Goal: Information Seeking & Learning: Learn about a topic

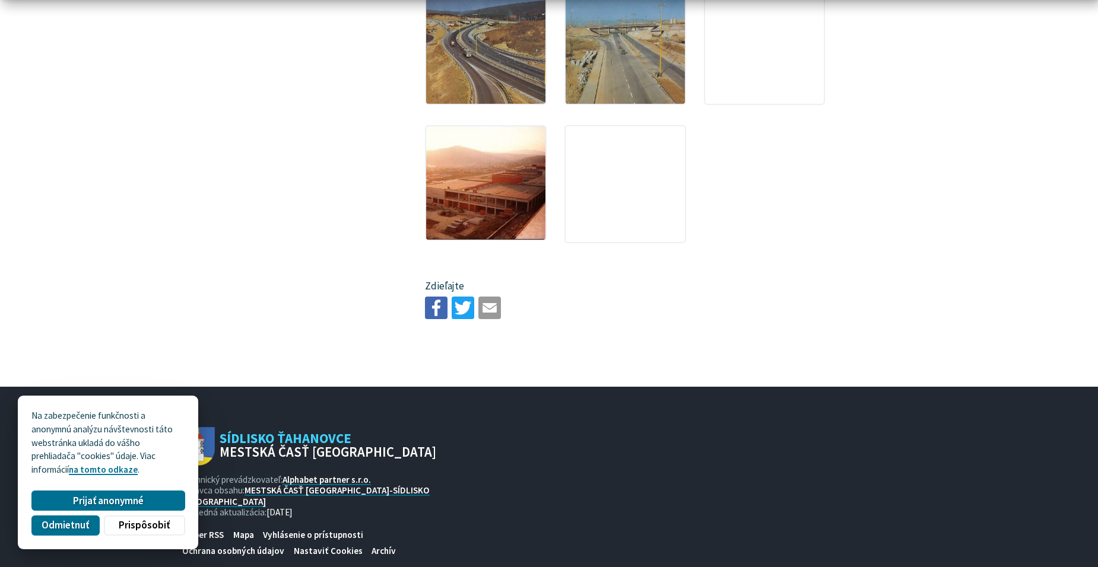
scroll to position [2136, 0]
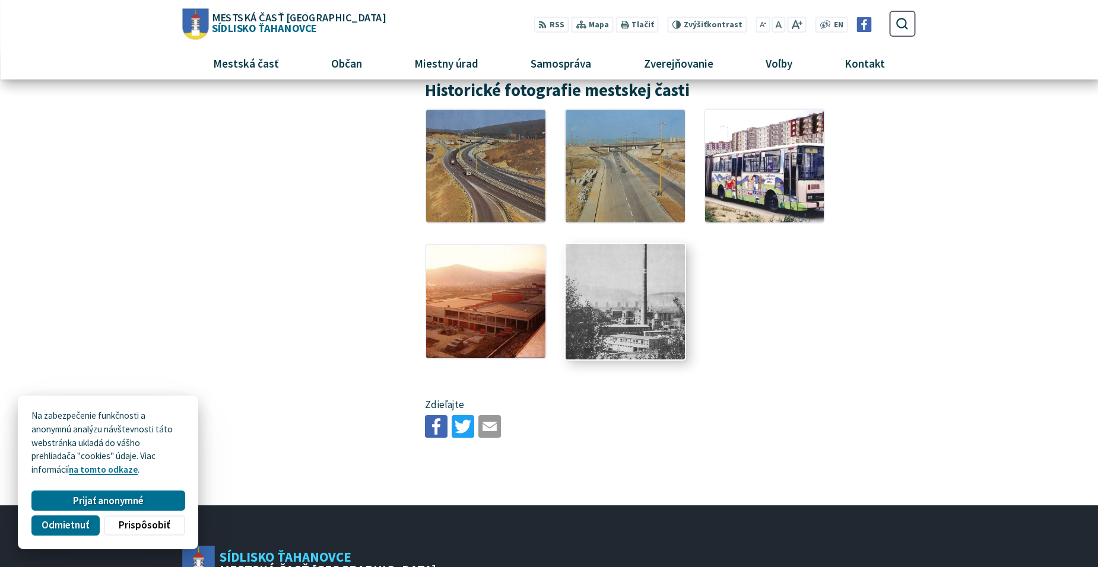
click at [656, 318] on img at bounding box center [624, 300] width 131 height 125
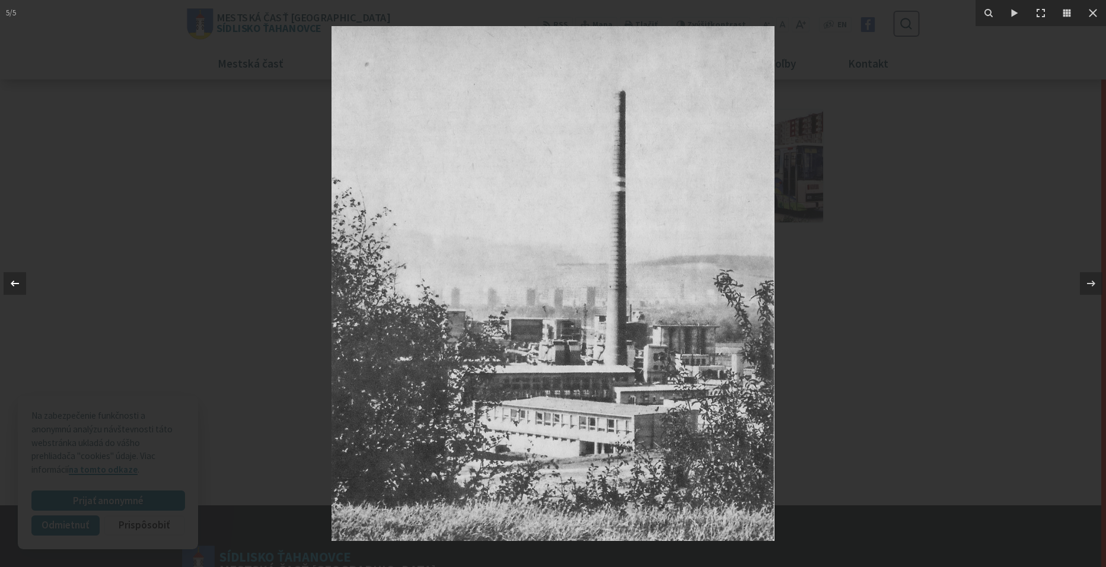
click at [20, 281] on icon at bounding box center [15, 283] width 14 height 14
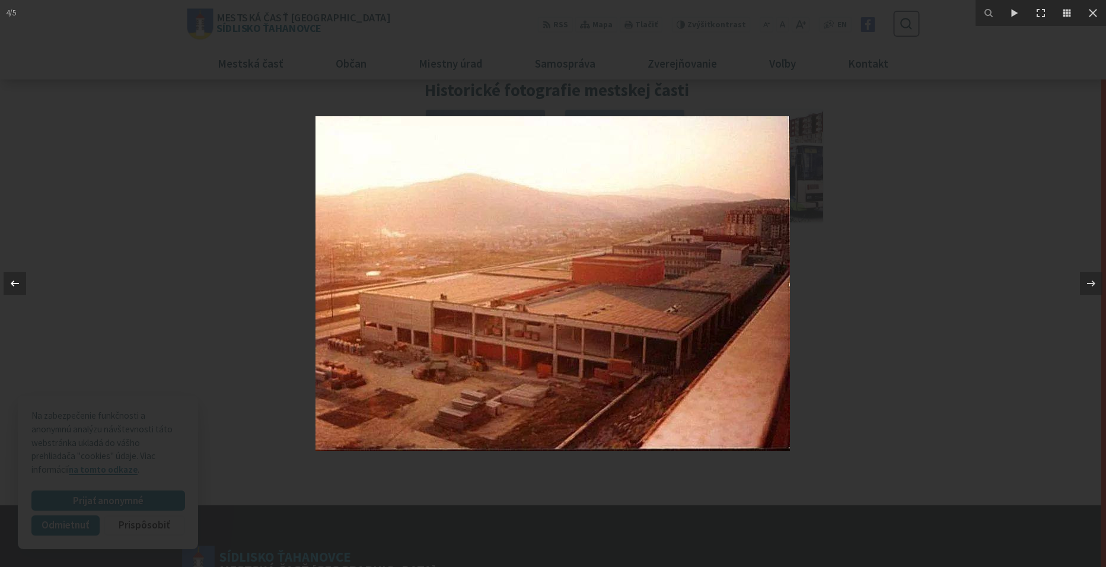
click at [20, 281] on icon at bounding box center [15, 283] width 14 height 14
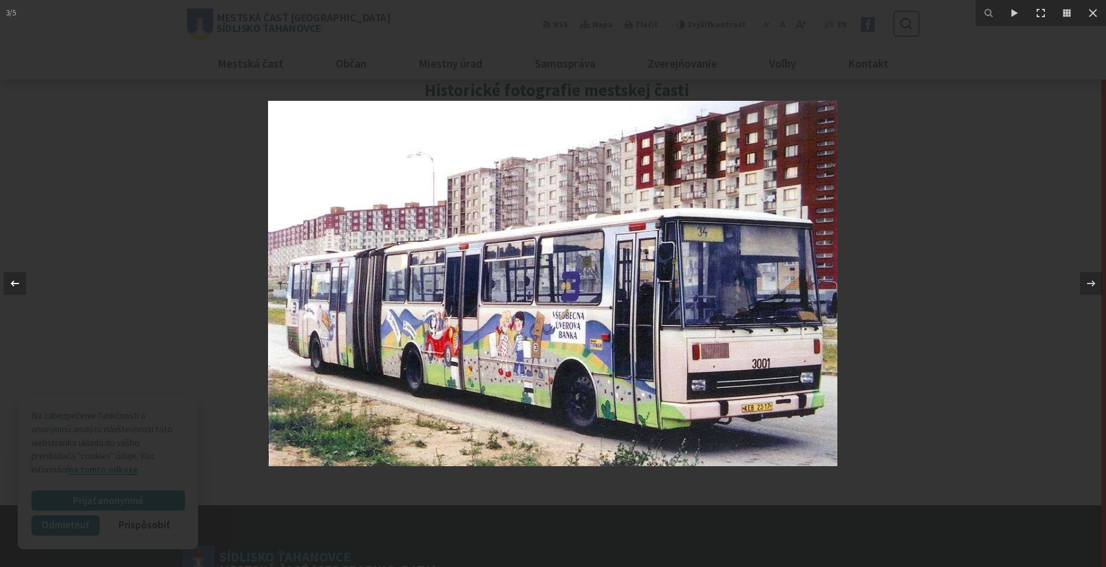
click at [17, 287] on icon at bounding box center [15, 283] width 14 height 14
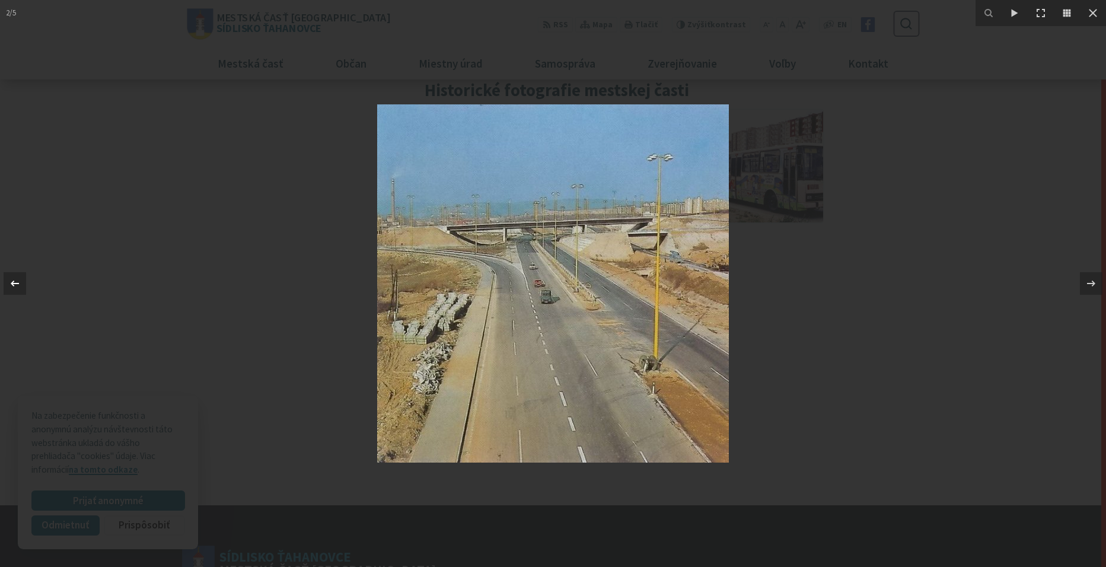
click at [7, 275] on div at bounding box center [15, 283] width 23 height 23
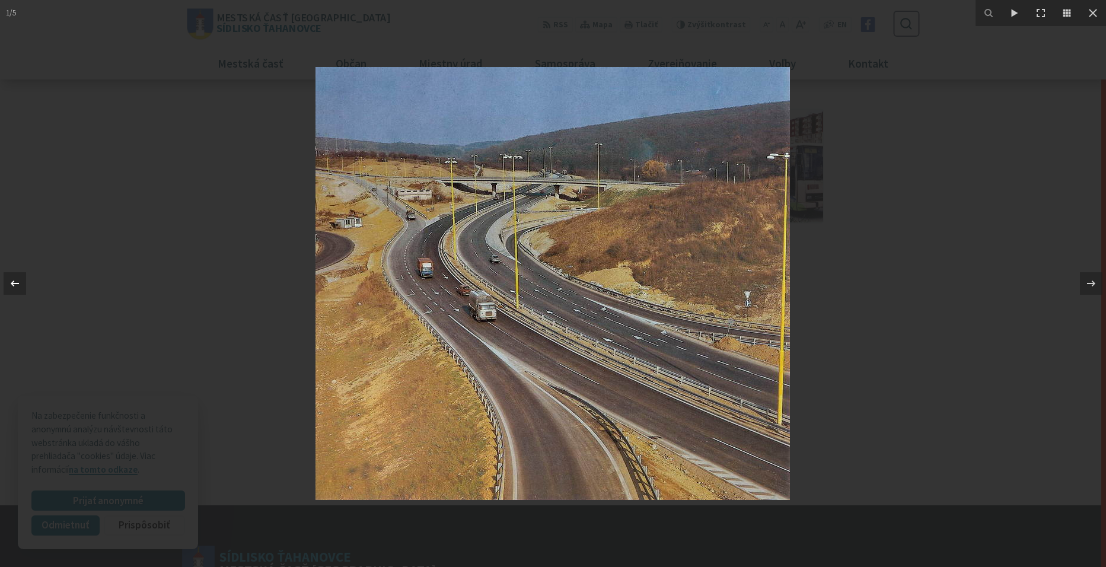
click at [22, 276] on div at bounding box center [15, 283] width 23 height 23
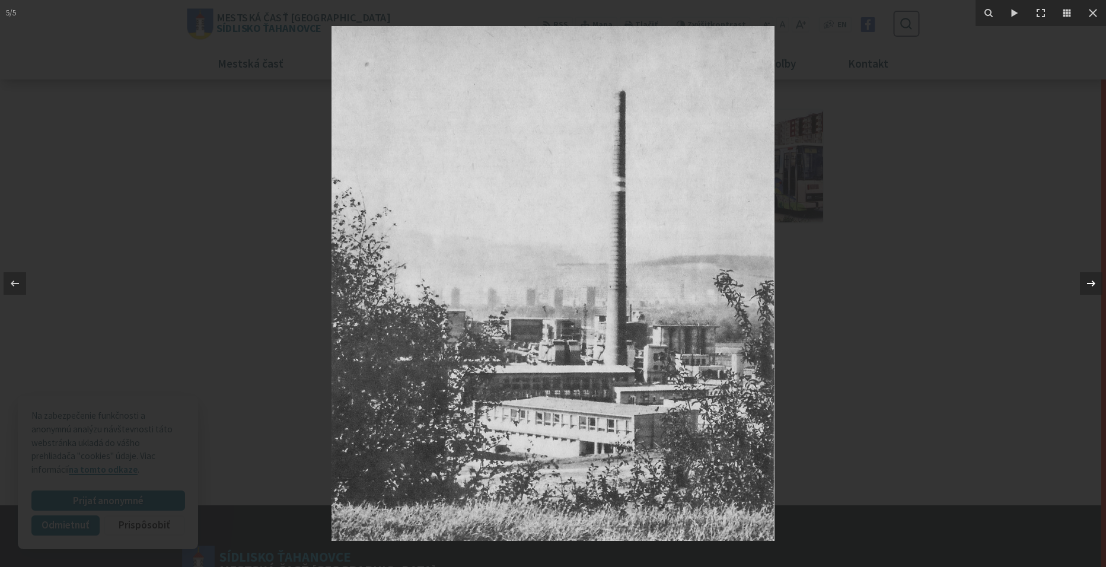
click at [1087, 283] on icon at bounding box center [1091, 283] width 14 height 14
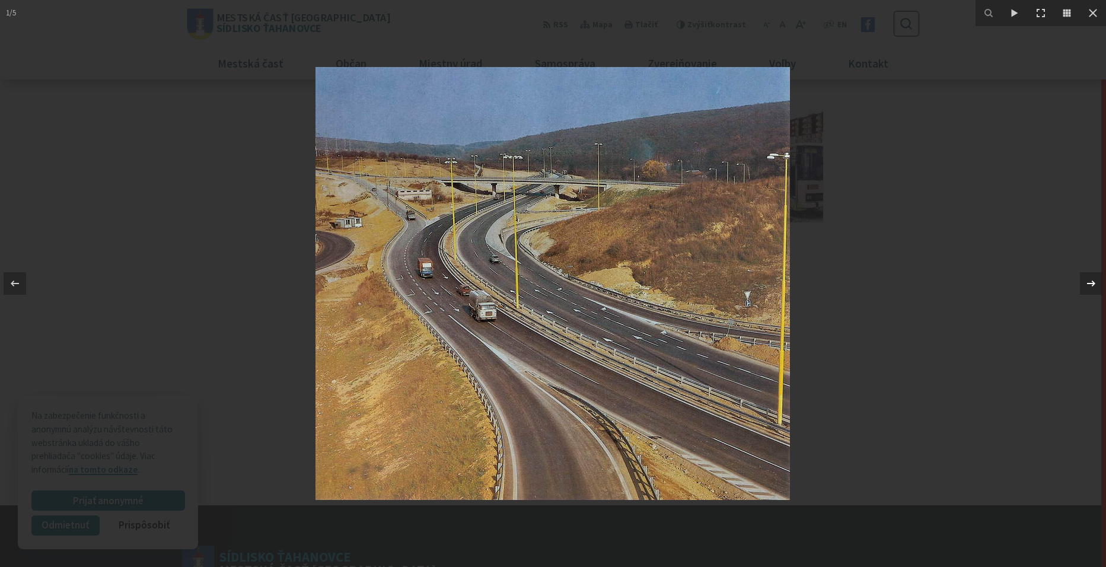
click at [1087, 283] on icon at bounding box center [1091, 283] width 14 height 14
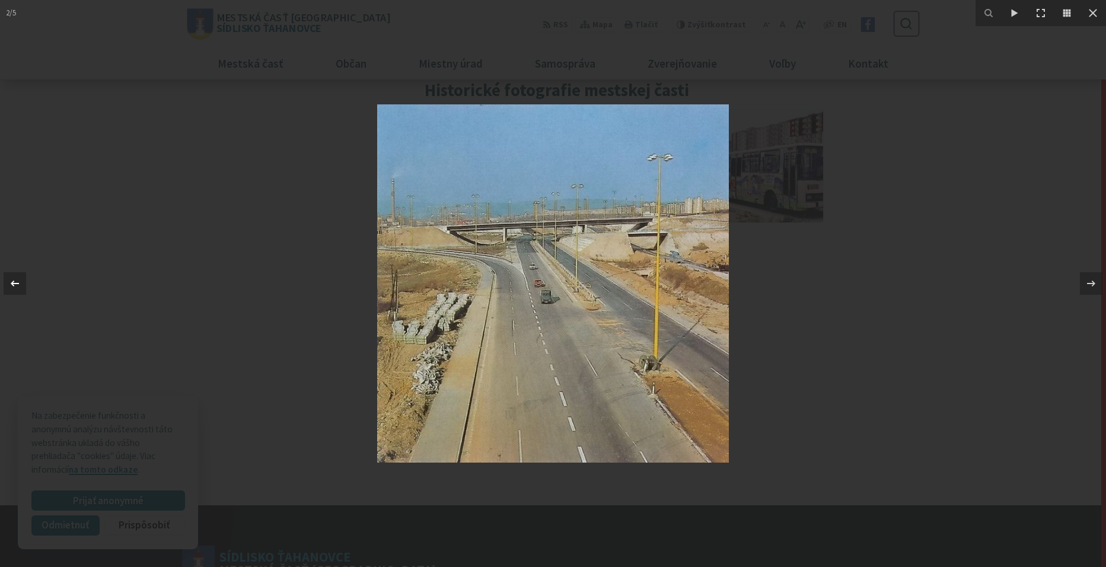
click at [15, 286] on icon at bounding box center [15, 283] width 14 height 14
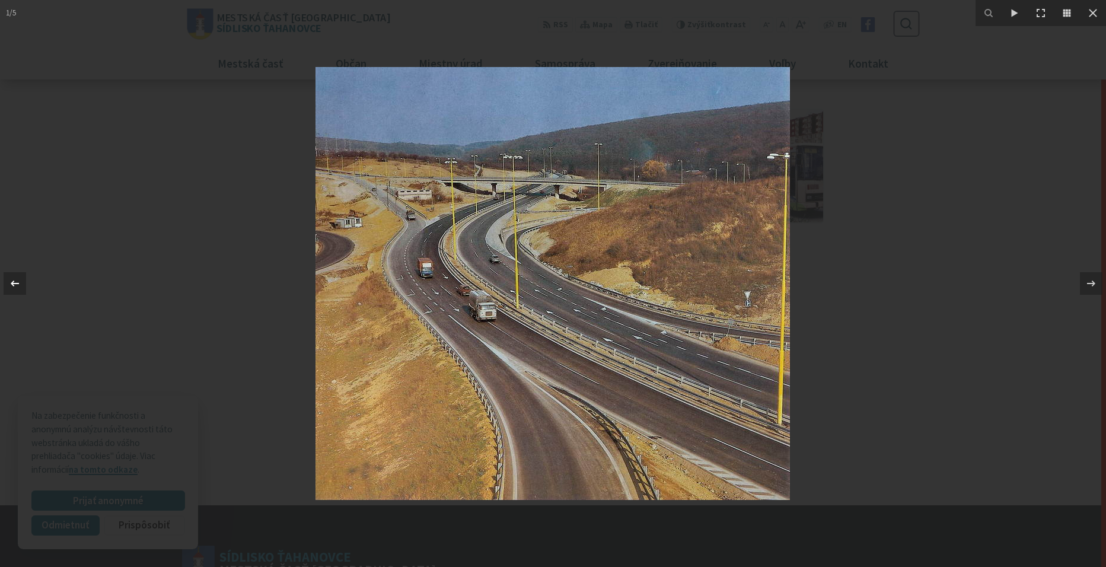
click at [15, 286] on icon at bounding box center [15, 283] width 14 height 14
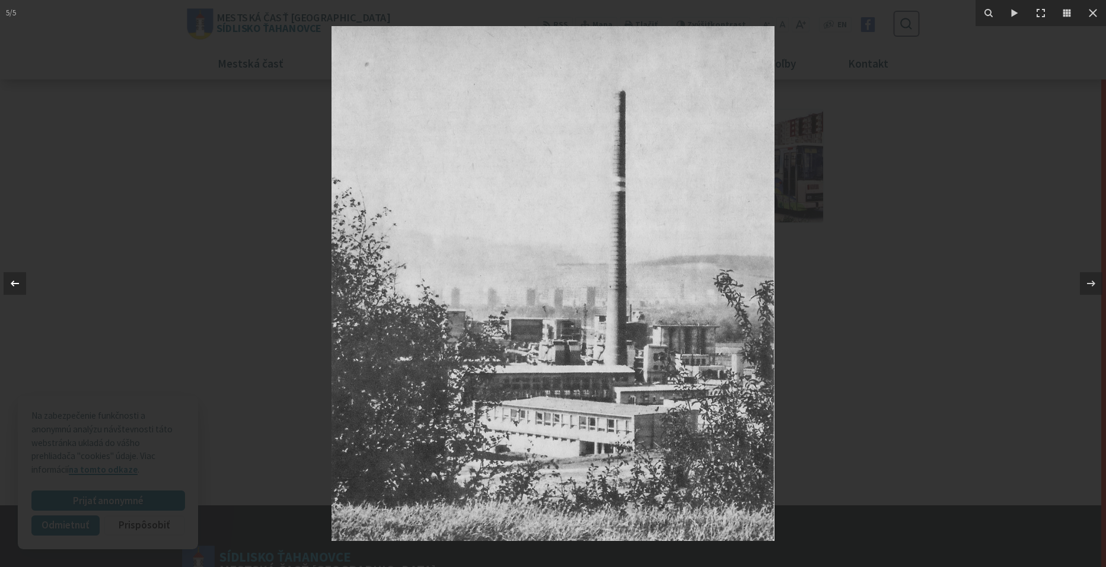
click at [15, 286] on icon at bounding box center [15, 283] width 14 height 14
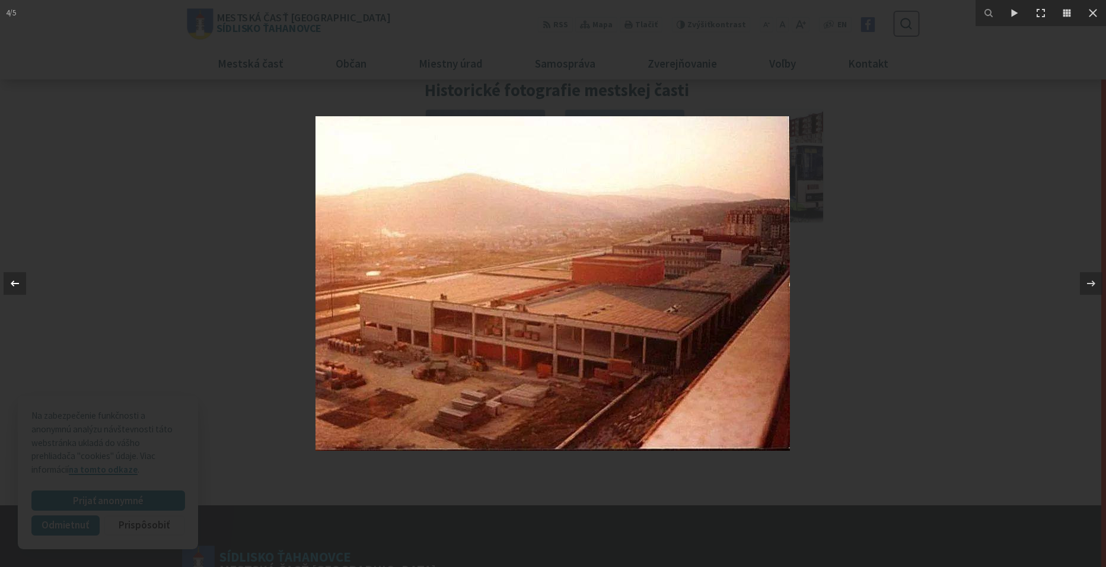
click at [15, 286] on icon at bounding box center [15, 283] width 14 height 14
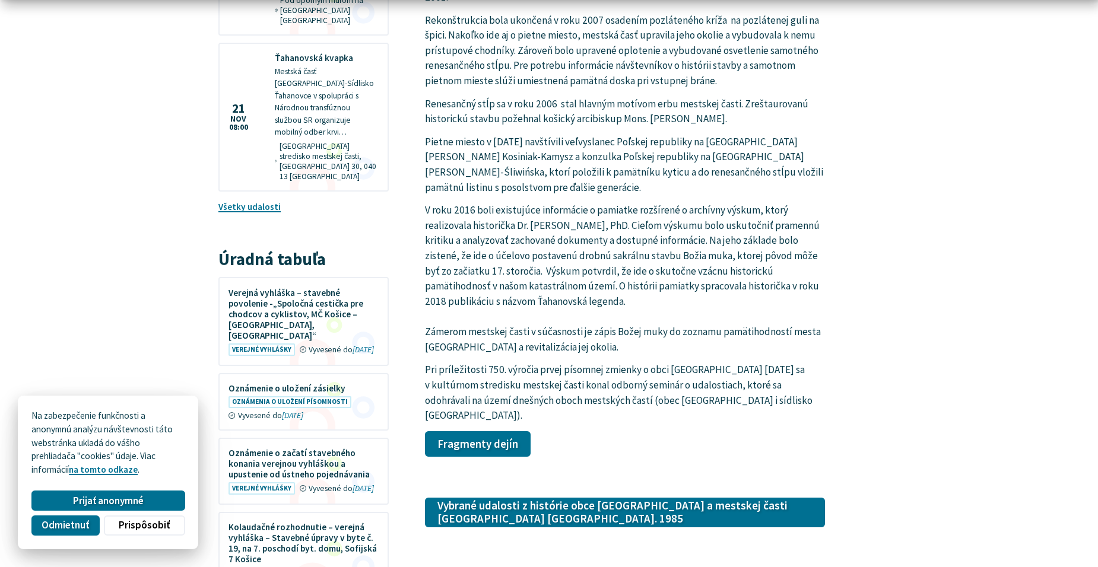
scroll to position [1507, 0]
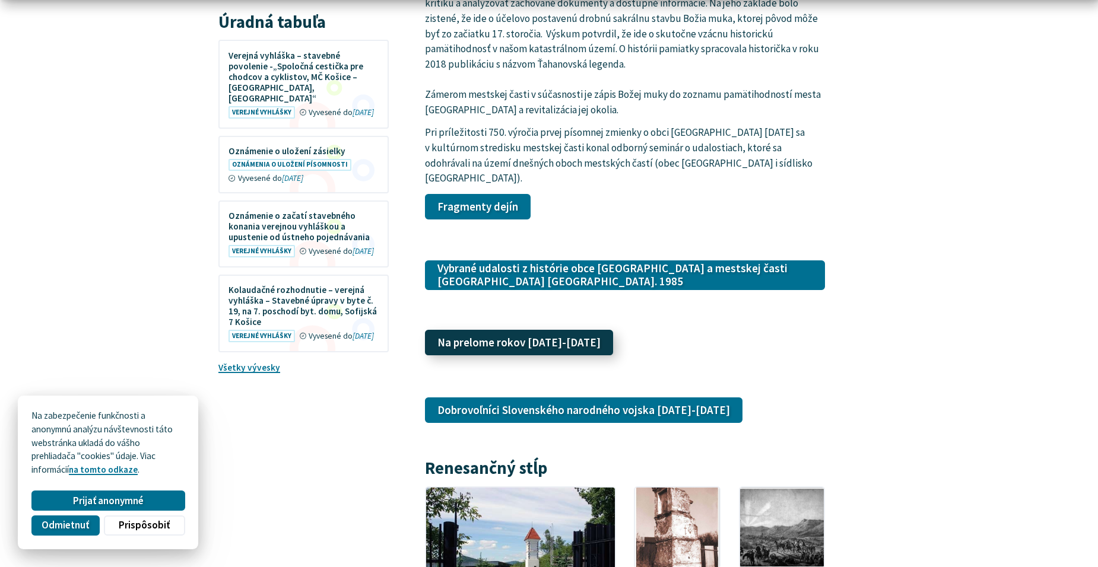
click at [560, 330] on link "Na prelome rokov [DATE]-[DATE]" at bounding box center [519, 343] width 188 height 26
